Goal: Obtain resource: Obtain resource

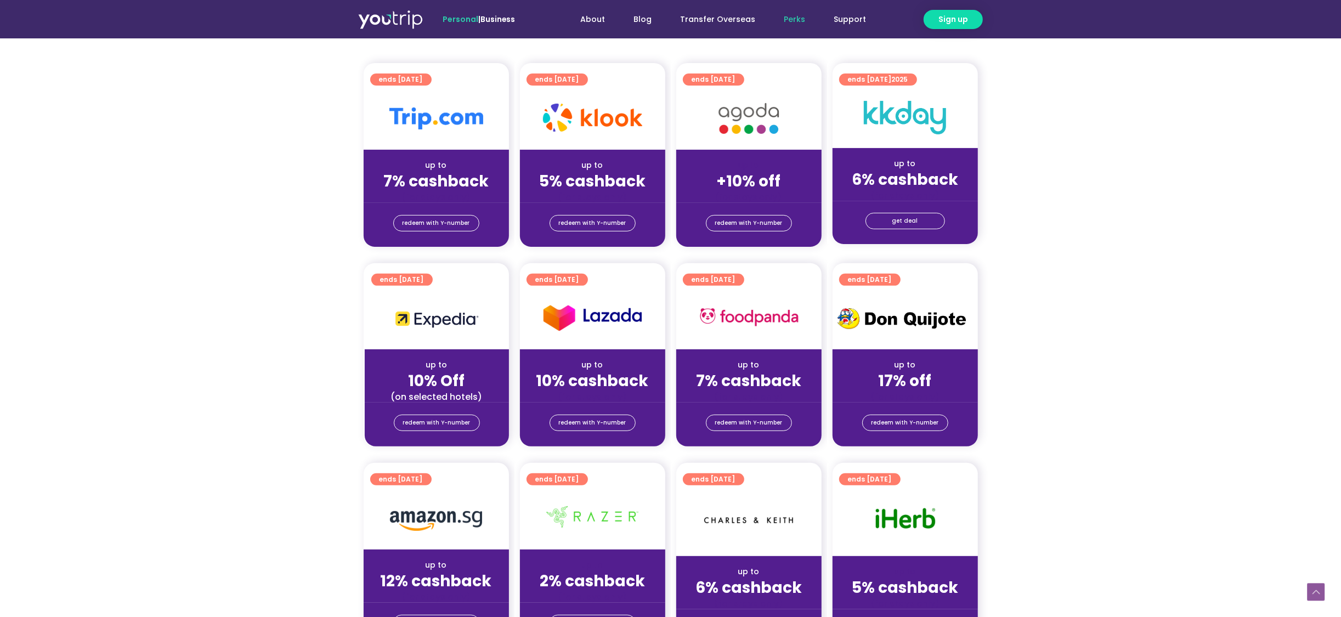
scroll to position [14, 0]
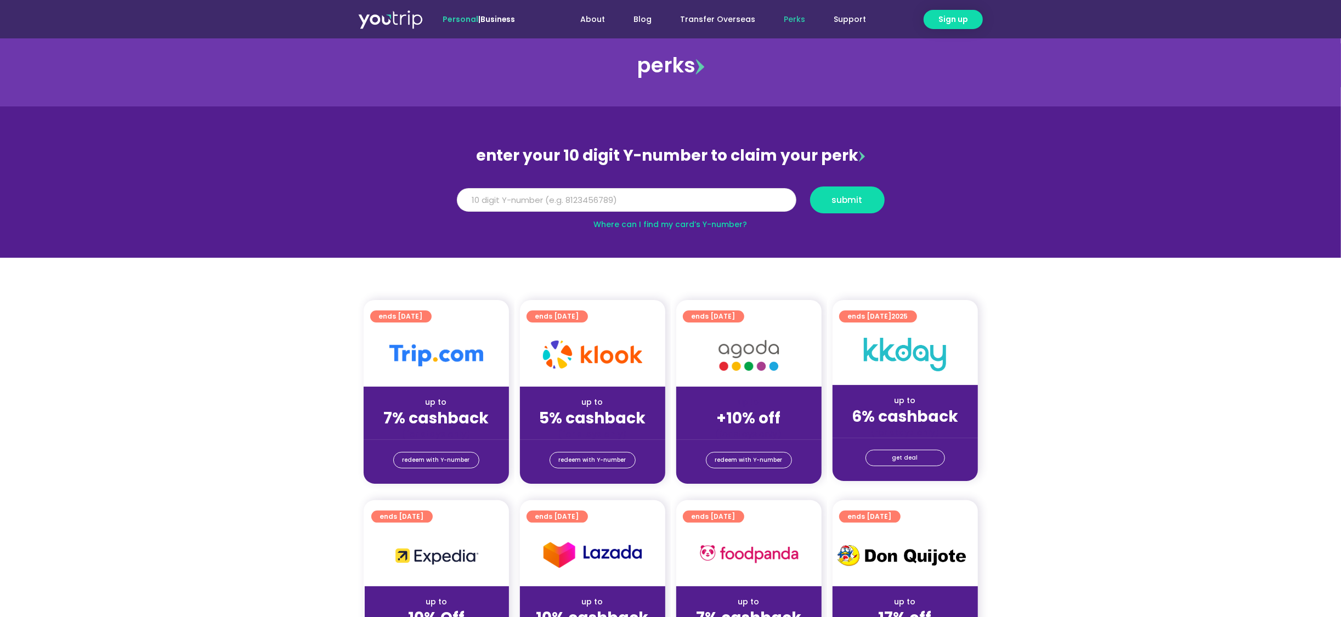
click at [575, 193] on input "Y Number" at bounding box center [627, 200] width 340 height 24
type input "8191919198"
click at [810, 207] on div "submit" at bounding box center [847, 200] width 88 height 27
click at [822, 200] on span "submit" at bounding box center [848, 200] width 56 height 8
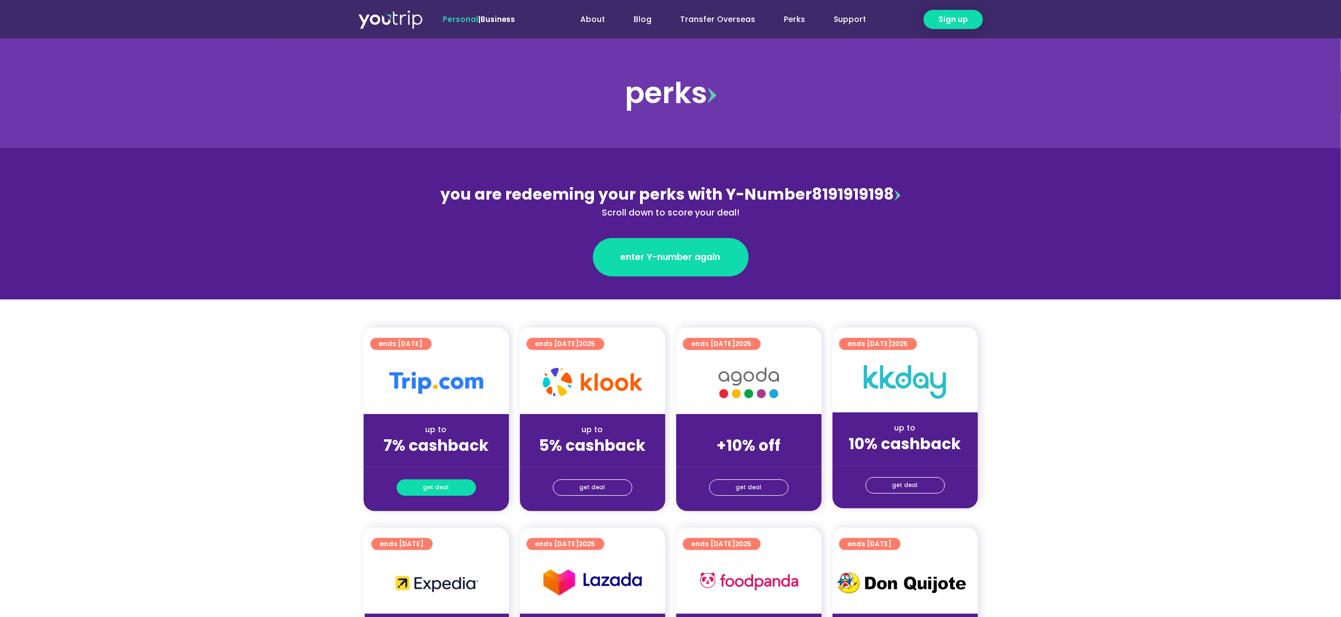
click at [431, 482] on span "get deal" at bounding box center [437, 487] width 26 height 15
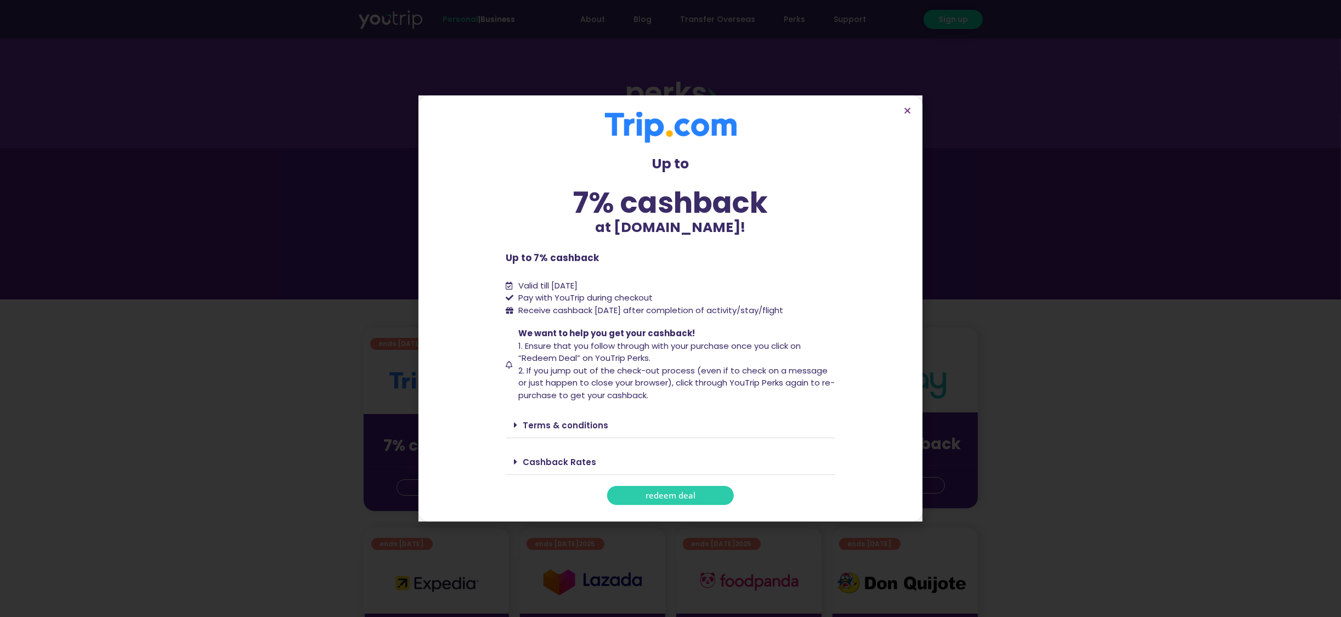
click at [589, 424] on link "Terms & conditions" at bounding box center [566, 426] width 86 height 12
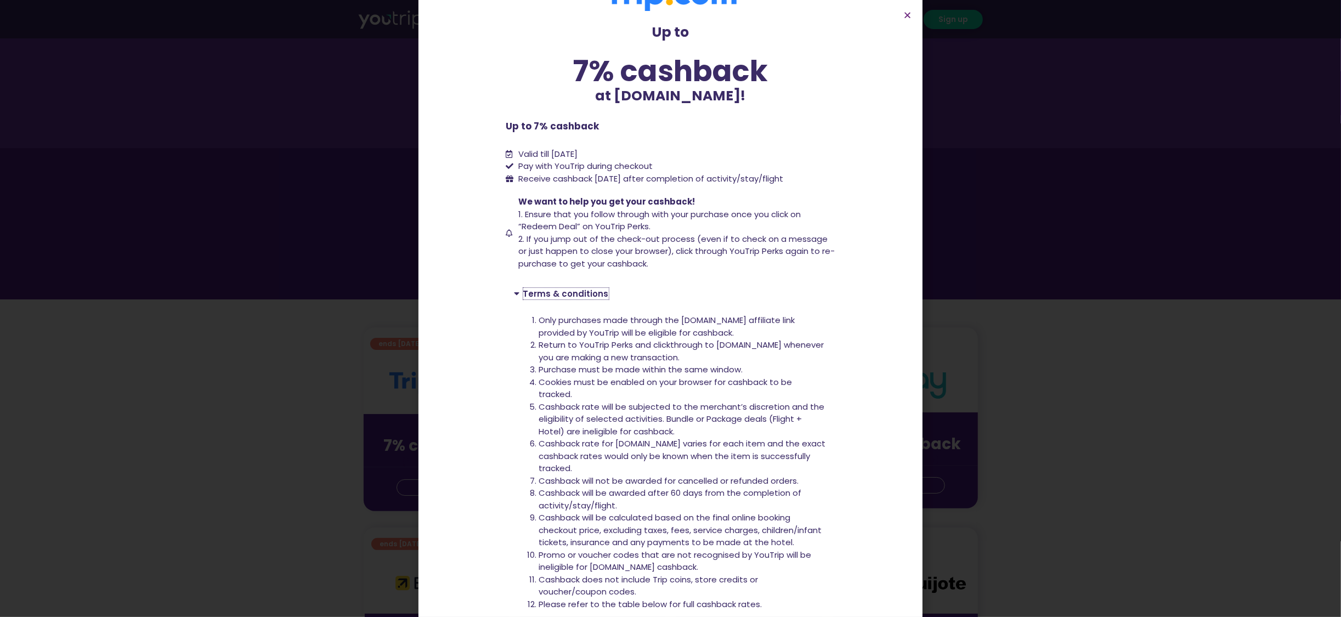
scroll to position [34, 0]
click at [1091, 243] on div "Up to 7% cashback at Trip.com! Up to 7% cashback at Trip.com! Up to 7% cashback…" at bounding box center [670, 308] width 1341 height 617
